Goal: Information Seeking & Learning: Learn about a topic

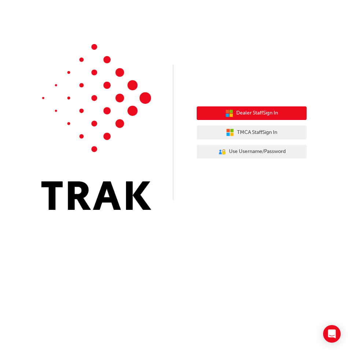
click at [266, 116] on span "Dealer Staff Sign In" at bounding box center [257, 113] width 42 height 8
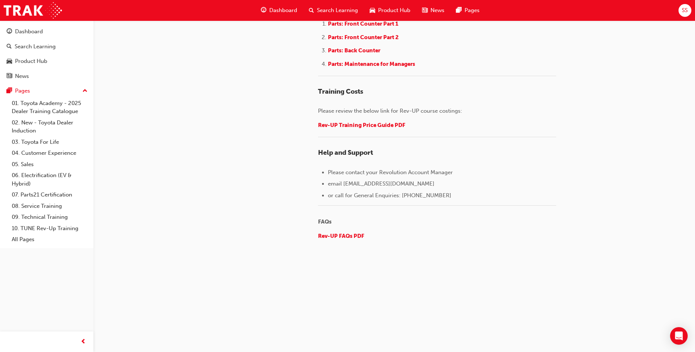
scroll to position [1002, 0]
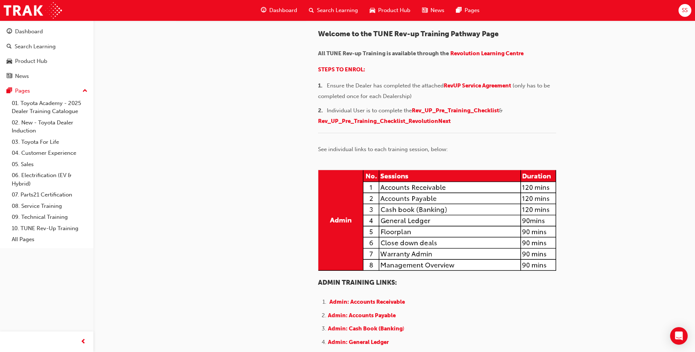
scroll to position [73, 0]
